Goal: Information Seeking & Learning: Understand process/instructions

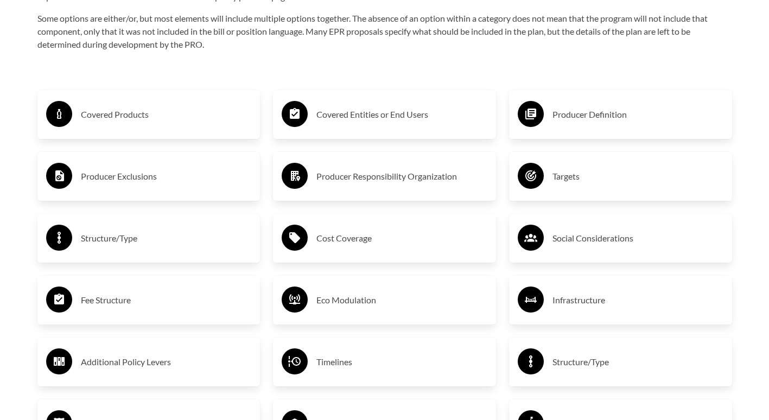
scroll to position [1790, 0]
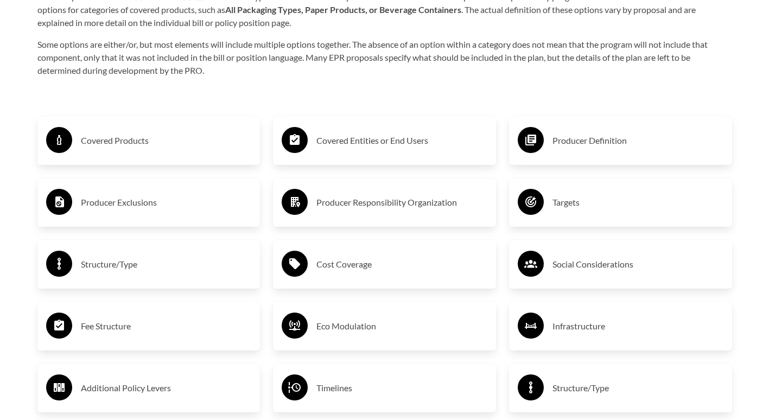
click at [91, 142] on h3 "Covered Products" at bounding box center [166, 140] width 171 height 17
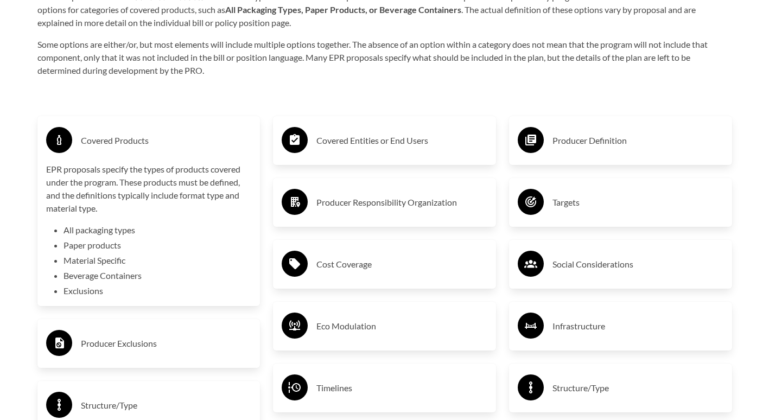
click at [91, 142] on h3 "Covered Products" at bounding box center [166, 140] width 171 height 17
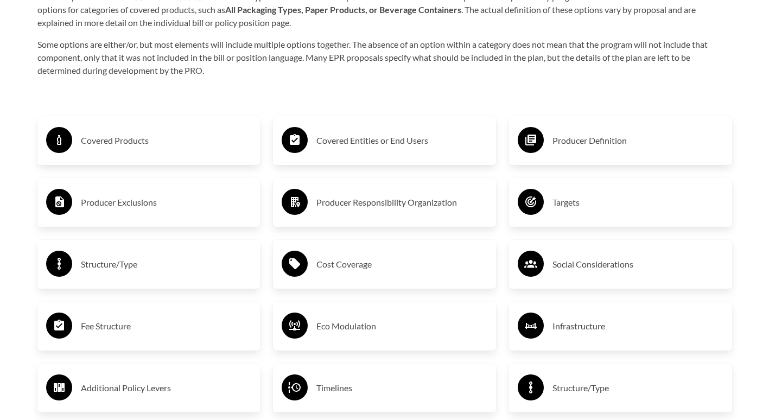
click at [94, 204] on h3 "Producer Exclusions" at bounding box center [166, 202] width 171 height 17
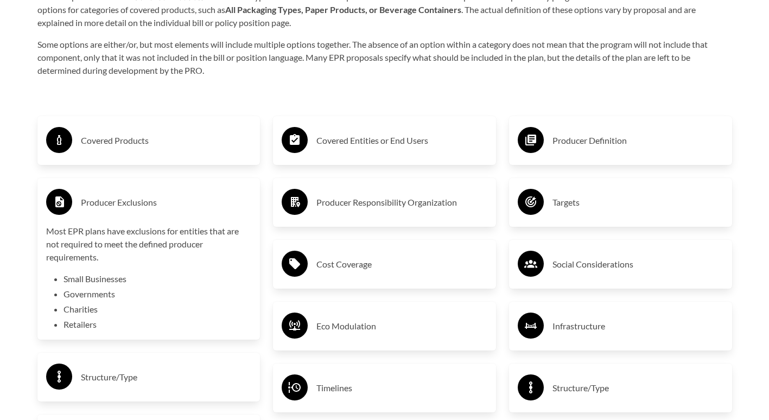
click at [94, 203] on h3 "Producer Exclusions" at bounding box center [166, 202] width 171 height 17
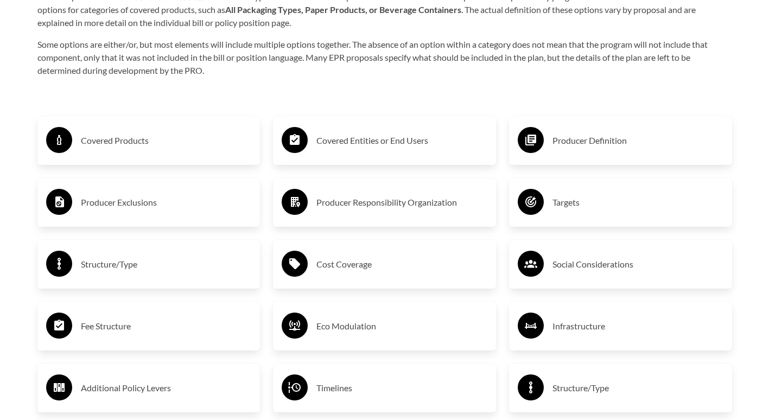
click at [302, 142] on circle at bounding box center [295, 140] width 26 height 26
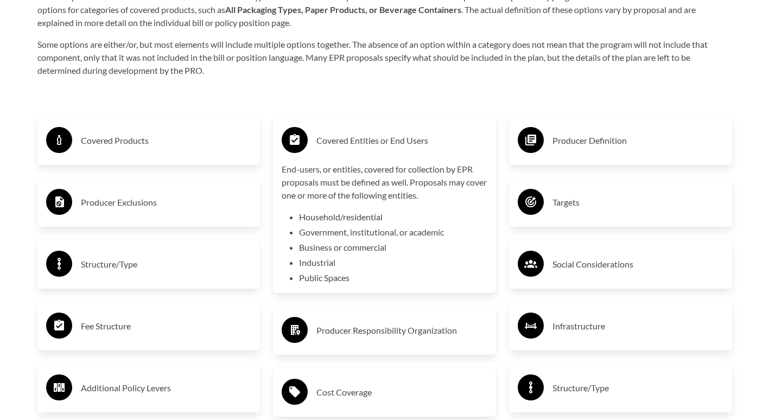
click at [366, 143] on h3 "Covered Entities or End Users" at bounding box center [401, 140] width 171 height 17
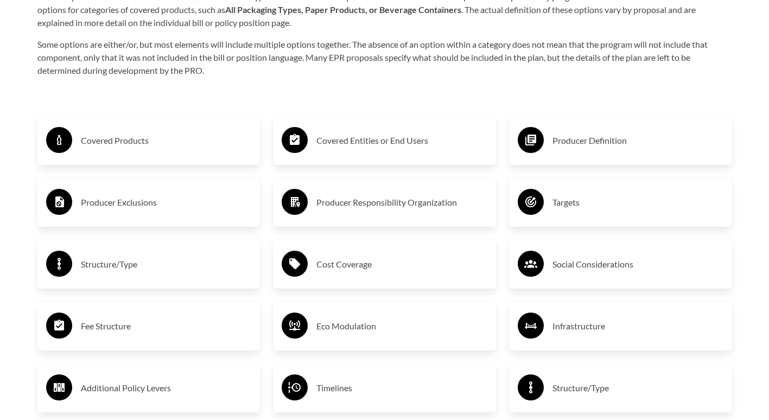
click at [355, 205] on h3 "Producer Responsibility Organization" at bounding box center [401, 202] width 171 height 17
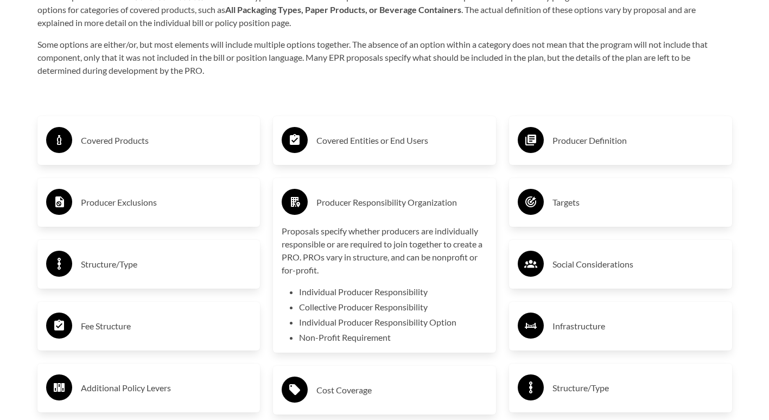
click at [355, 205] on h3 "Producer Responsibility Organization" at bounding box center [401, 202] width 171 height 17
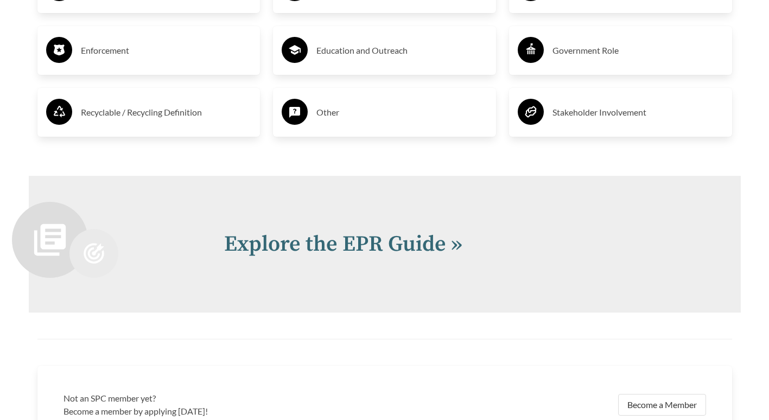
scroll to position [2185, 0]
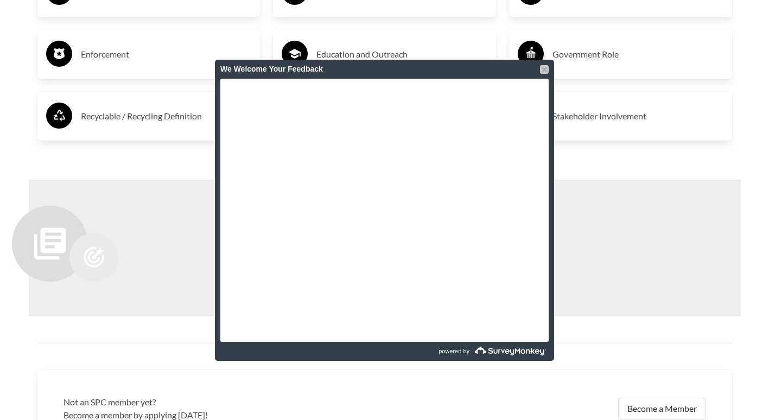
click at [542, 69] on div at bounding box center [544, 69] width 9 height 9
